Goal: Information Seeking & Learning: Find specific page/section

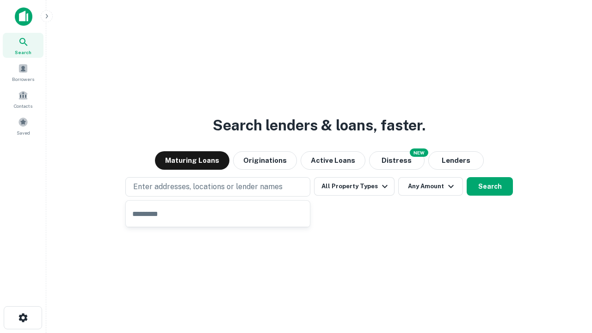
type input "**********"
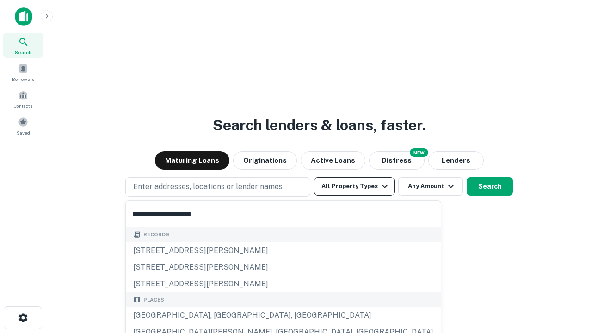
click at [221, 316] on div "[GEOGRAPHIC_DATA], [GEOGRAPHIC_DATA], [GEOGRAPHIC_DATA]" at bounding box center [283, 315] width 315 height 17
click at [354, 186] on button "All Property Types" at bounding box center [354, 186] width 81 height 19
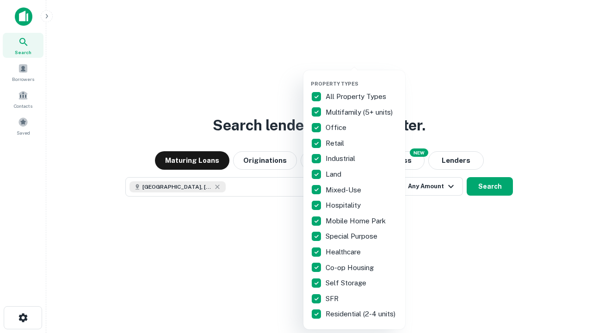
click at [362, 78] on button "button" at bounding box center [362, 78] width 102 height 0
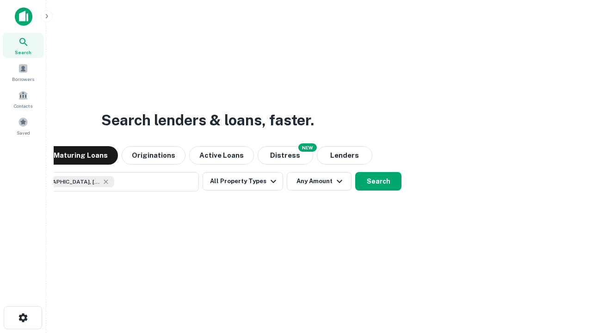
scroll to position [15, 0]
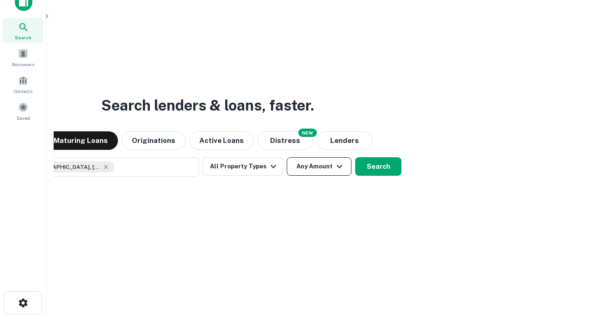
click at [287, 157] on button "Any Amount" at bounding box center [319, 166] width 65 height 19
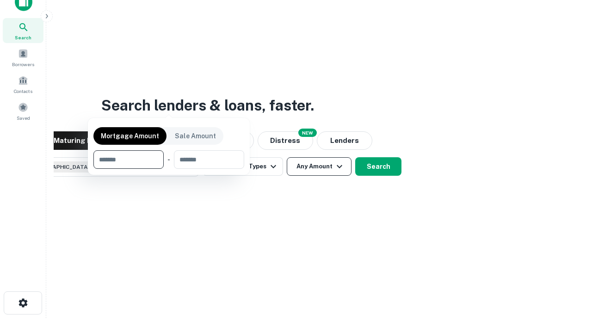
scroll to position [67, 262]
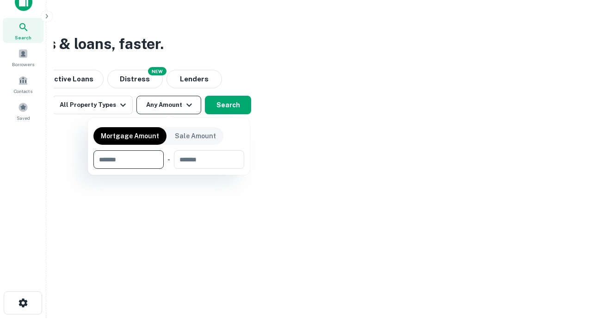
type input "*******"
click at [169, 169] on button "button" at bounding box center [168, 169] width 151 height 0
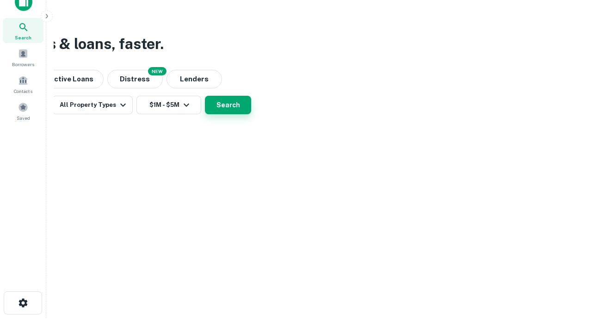
click at [251, 114] on button "Search" at bounding box center [228, 105] width 46 height 19
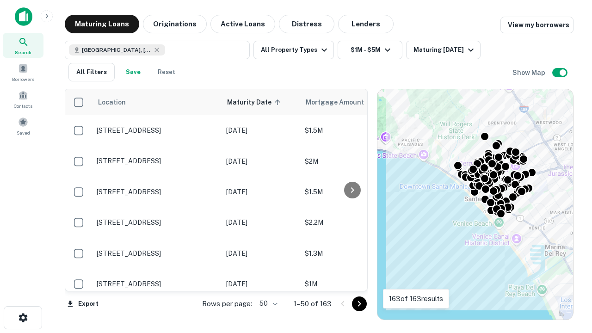
click at [267, 304] on body "Search Borrowers Contacts Saved Maturing Loans Originations Active Loans Distre…" at bounding box center [296, 166] width 592 height 333
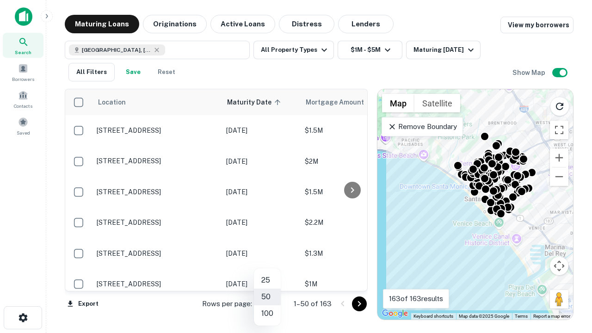
click at [267, 280] on li "25" at bounding box center [267, 280] width 27 height 17
